Goal: Task Accomplishment & Management: Manage account settings

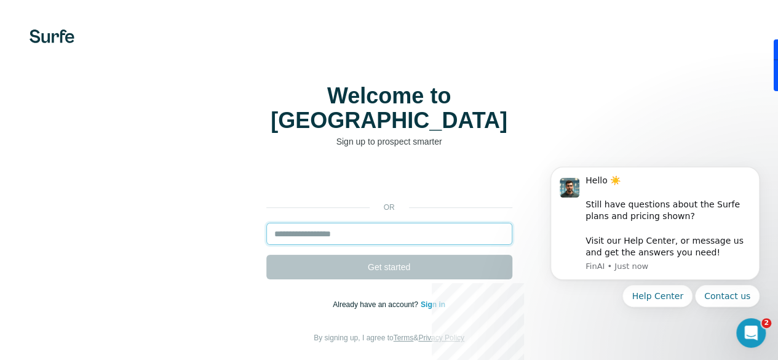
click at [266, 223] on input "email" at bounding box center [389, 234] width 246 height 22
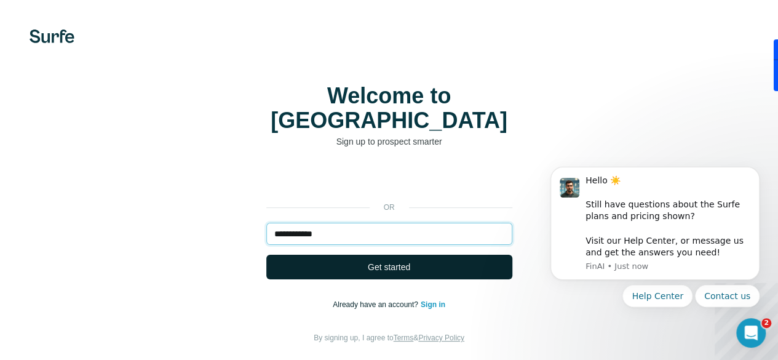
type input "**********"
click at [368, 261] on span "Get started" at bounding box center [389, 267] width 42 height 12
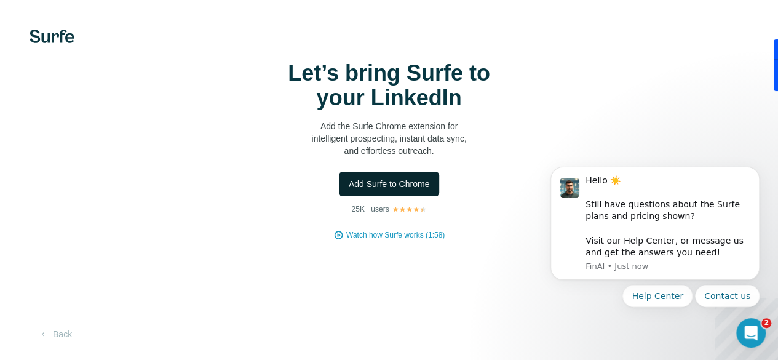
click at [349, 190] on span "Add Surfe to Chrome" at bounding box center [389, 184] width 81 height 12
click at [0, 0] on video at bounding box center [0, 0] width 0 height 0
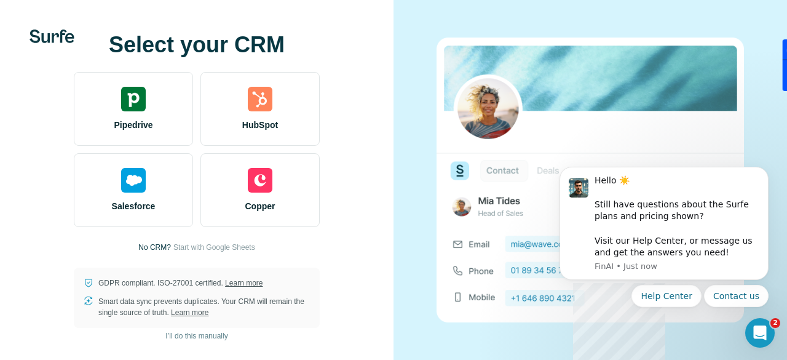
click at [153, 253] on div "Select your CRM Pipedrive HubSpot Salesforce Copper No CRM? Start with Google S…" at bounding box center [197, 180] width 344 height 295
click at [155, 249] on p "No CRM?" at bounding box center [154, 247] width 33 height 11
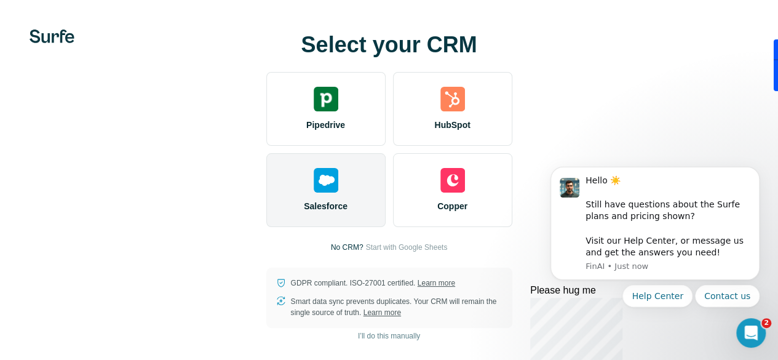
click at [266, 196] on div "Salesforce" at bounding box center [325, 190] width 119 height 74
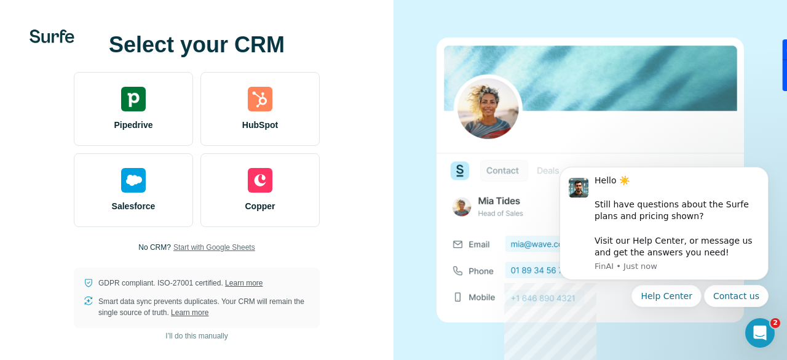
click at [243, 249] on span "Start with Google Sheets" at bounding box center [214, 247] width 82 height 11
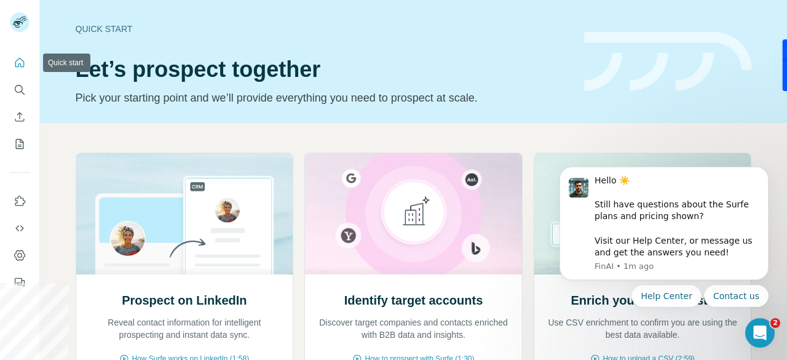
click at [18, 65] on icon "Quick start" at bounding box center [19, 62] width 9 height 9
click at [22, 250] on icon "Dashboard" at bounding box center [19, 255] width 11 height 10
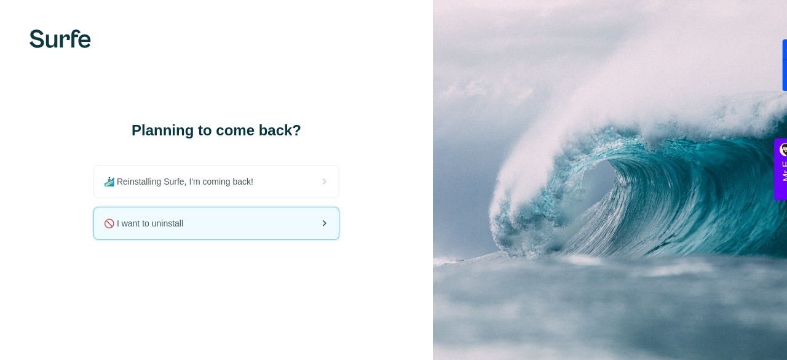
click at [255, 219] on div "🚫 I want to uninstall" at bounding box center [216, 223] width 245 height 32
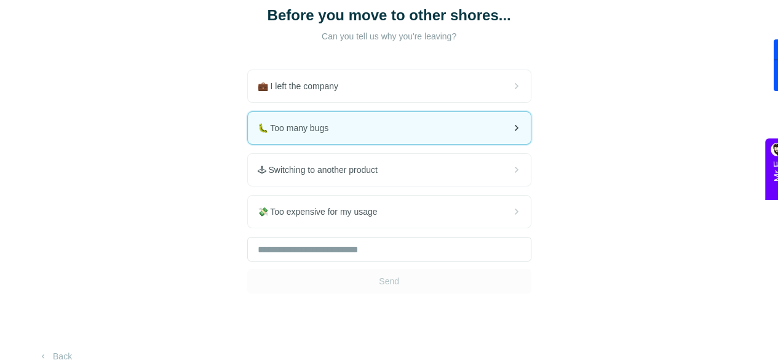
scroll to position [84, 0]
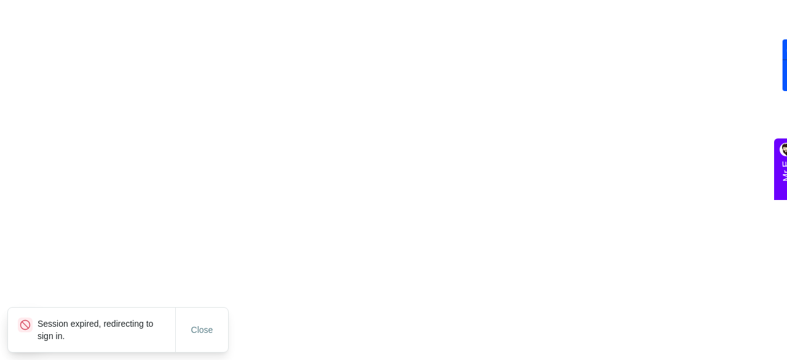
click at [318, 0] on html "Session expired, redirecting to sign in. Close Mr E" at bounding box center [393, 0] width 787 height 0
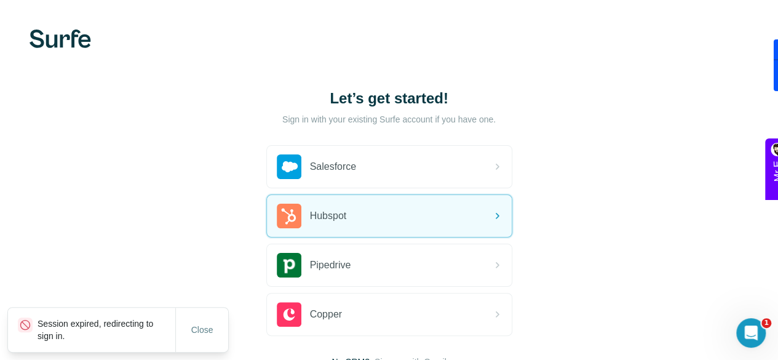
scroll to position [95, 0]
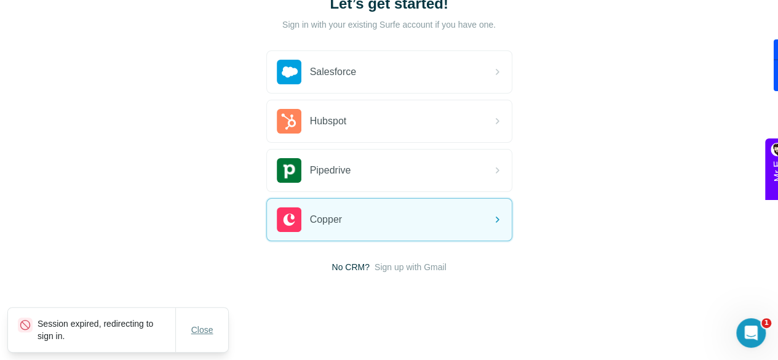
click at [208, 330] on span "Close" at bounding box center [202, 329] width 22 height 12
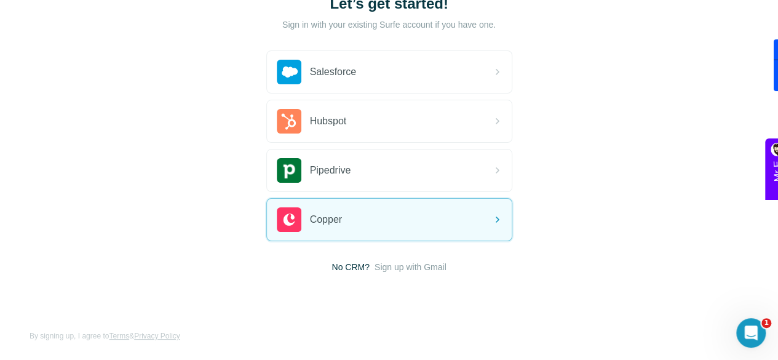
scroll to position [0, 0]
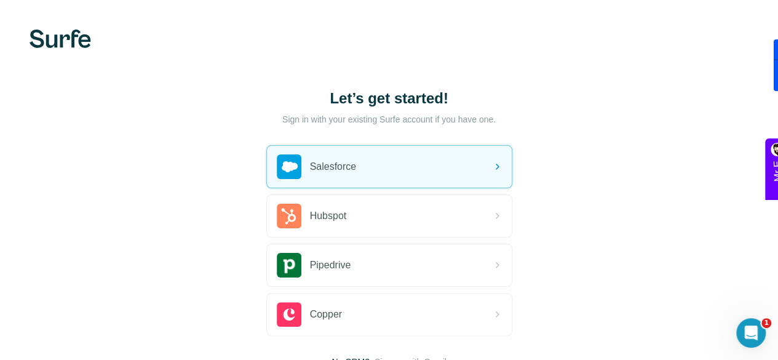
scroll to position [84, 0]
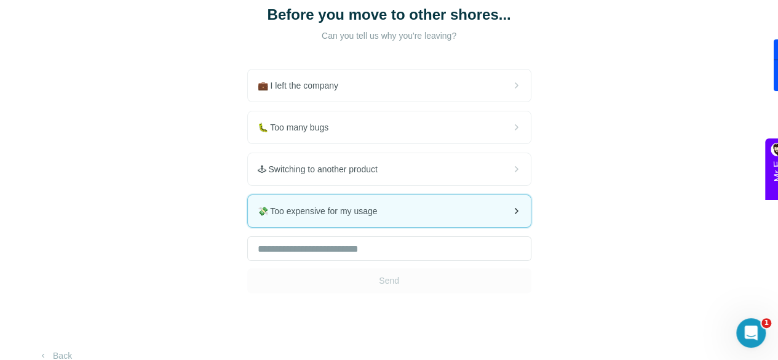
click at [248, 227] on div "💸 Too expensive for my usage" at bounding box center [389, 211] width 283 height 32
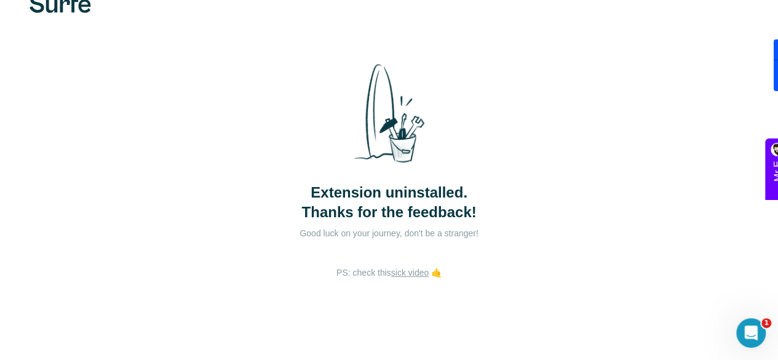
scroll to position [42, 0]
